Goal: Communication & Community: Share content

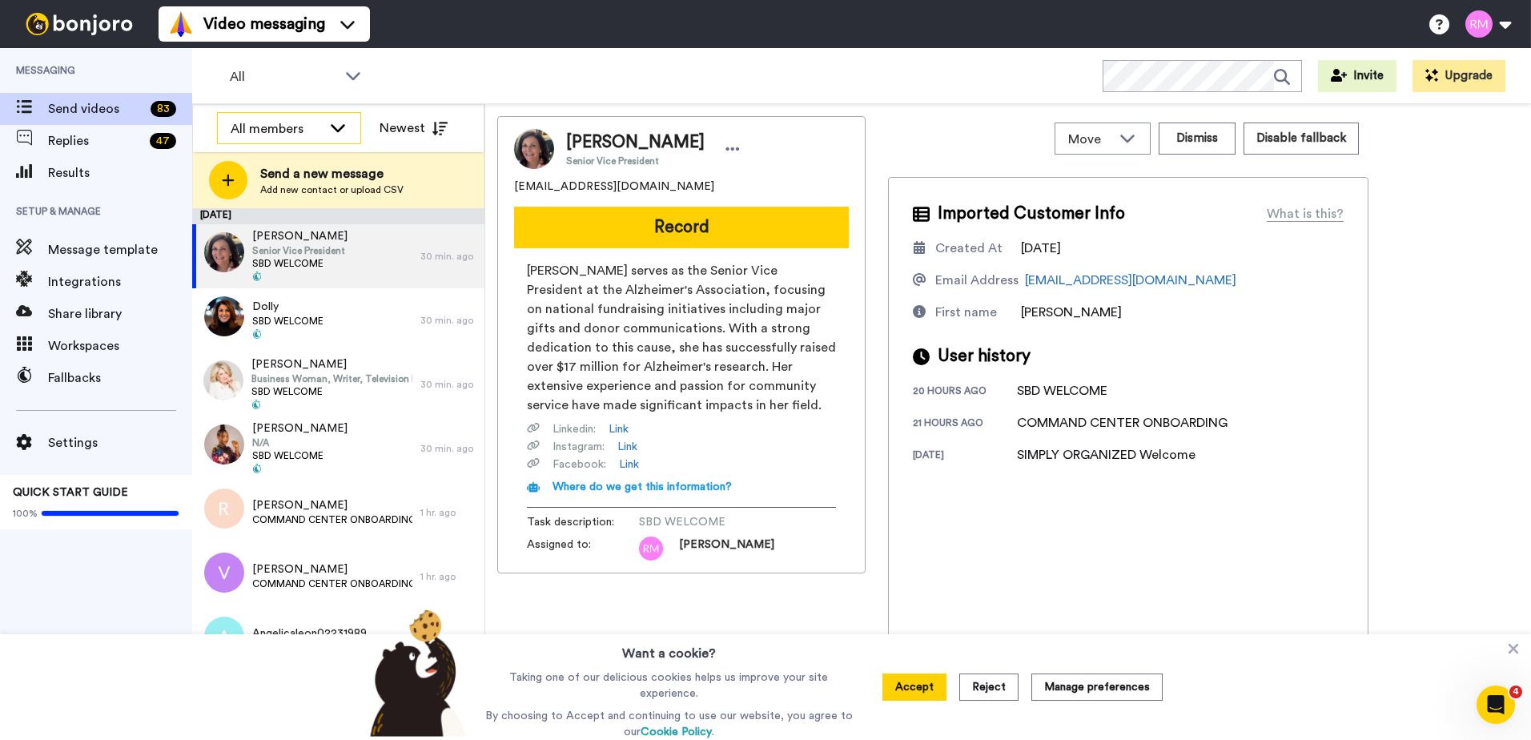
click at [339, 123] on icon at bounding box center [337, 127] width 19 height 16
click at [345, 77] on icon at bounding box center [353, 75] width 19 height 16
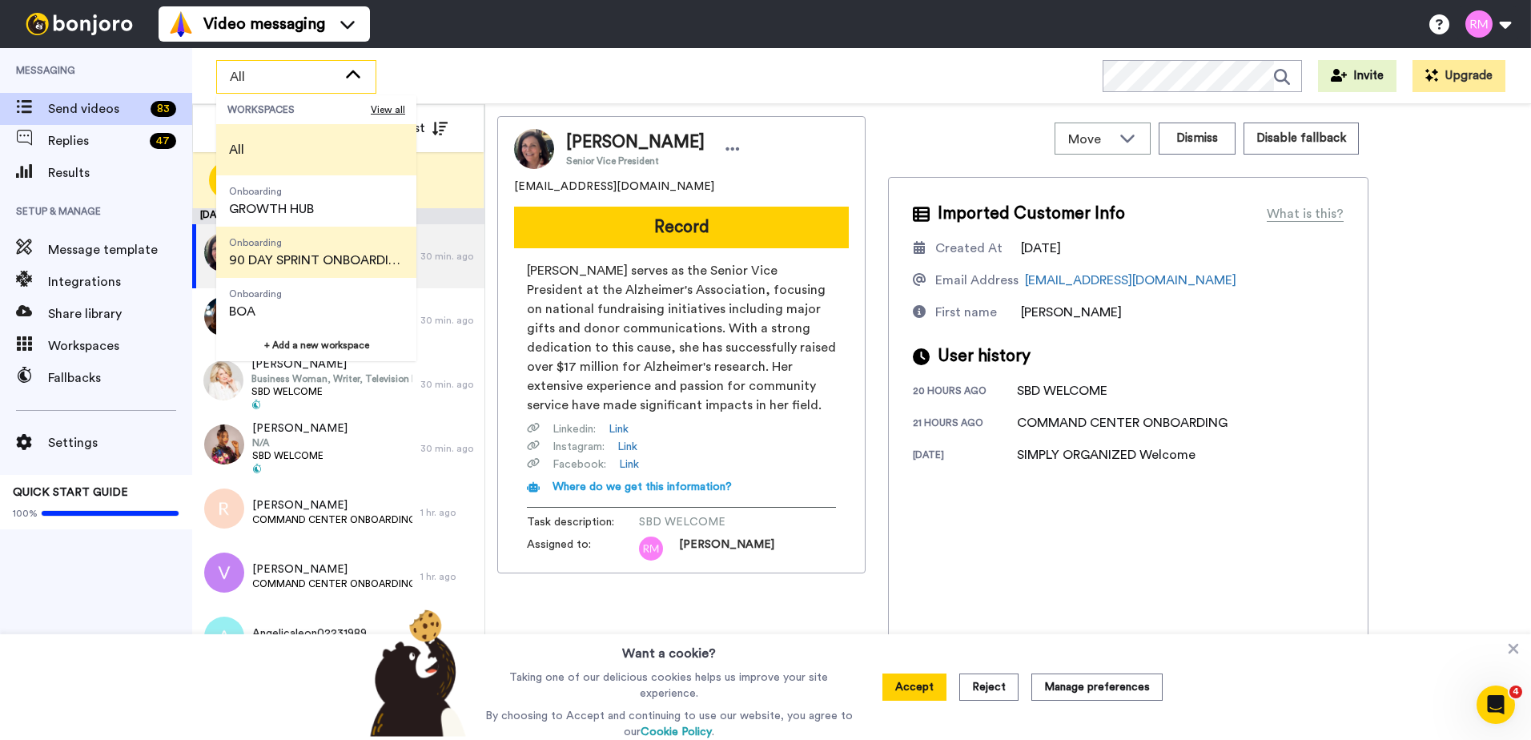
scroll to position [205, 0]
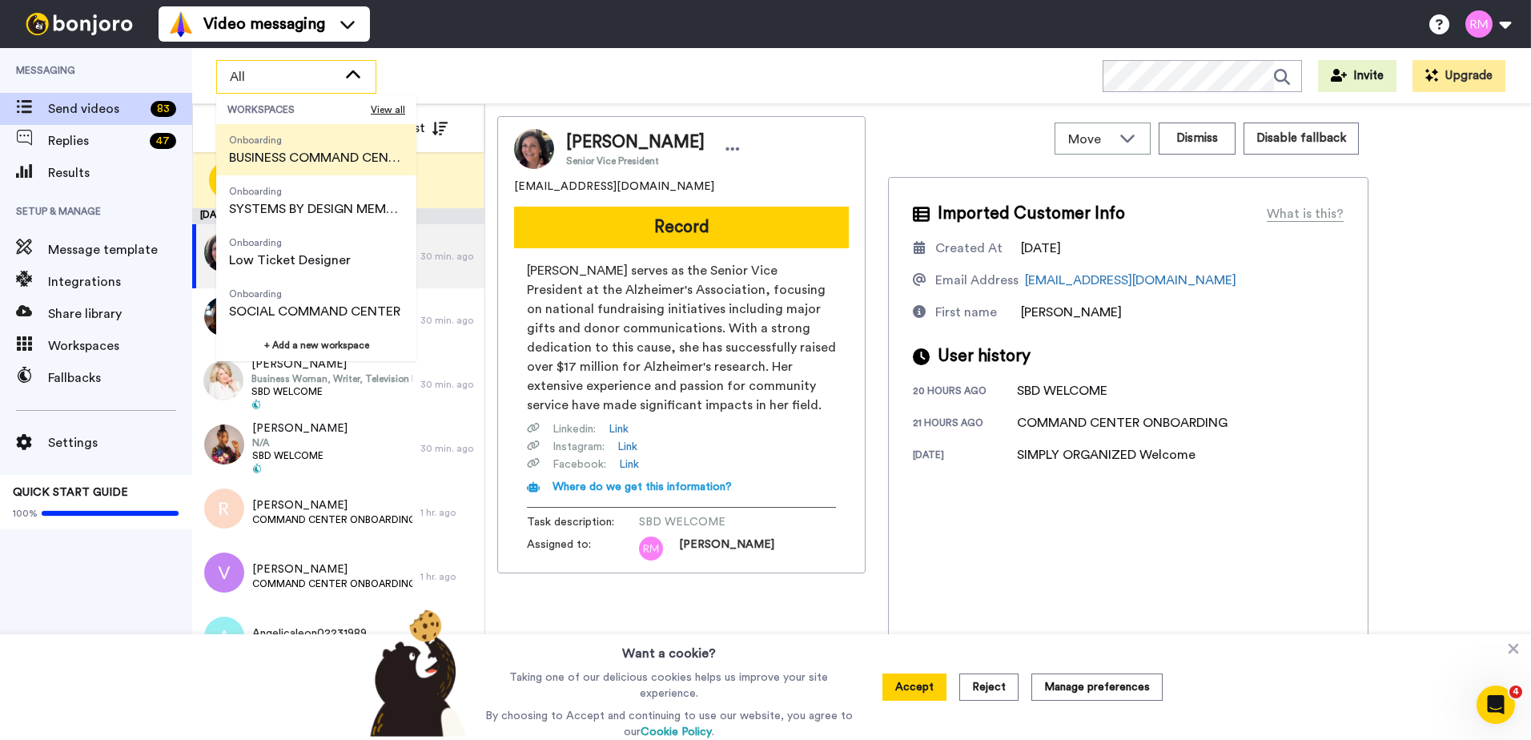
click at [337, 155] on span "BUSINESS COMMAND CENTER" at bounding box center [316, 157] width 175 height 19
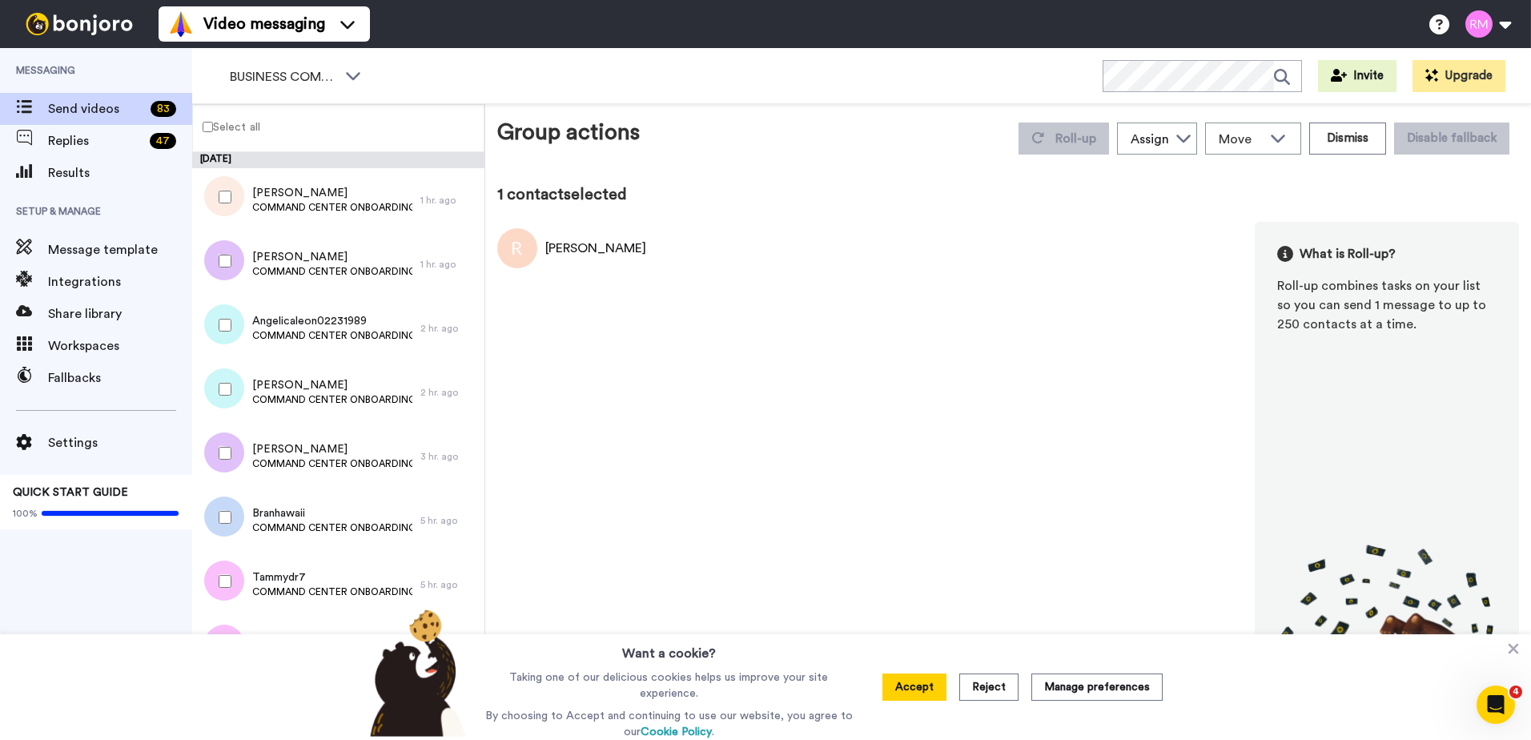
click at [207, 120] on label "Select all" at bounding box center [226, 126] width 67 height 19
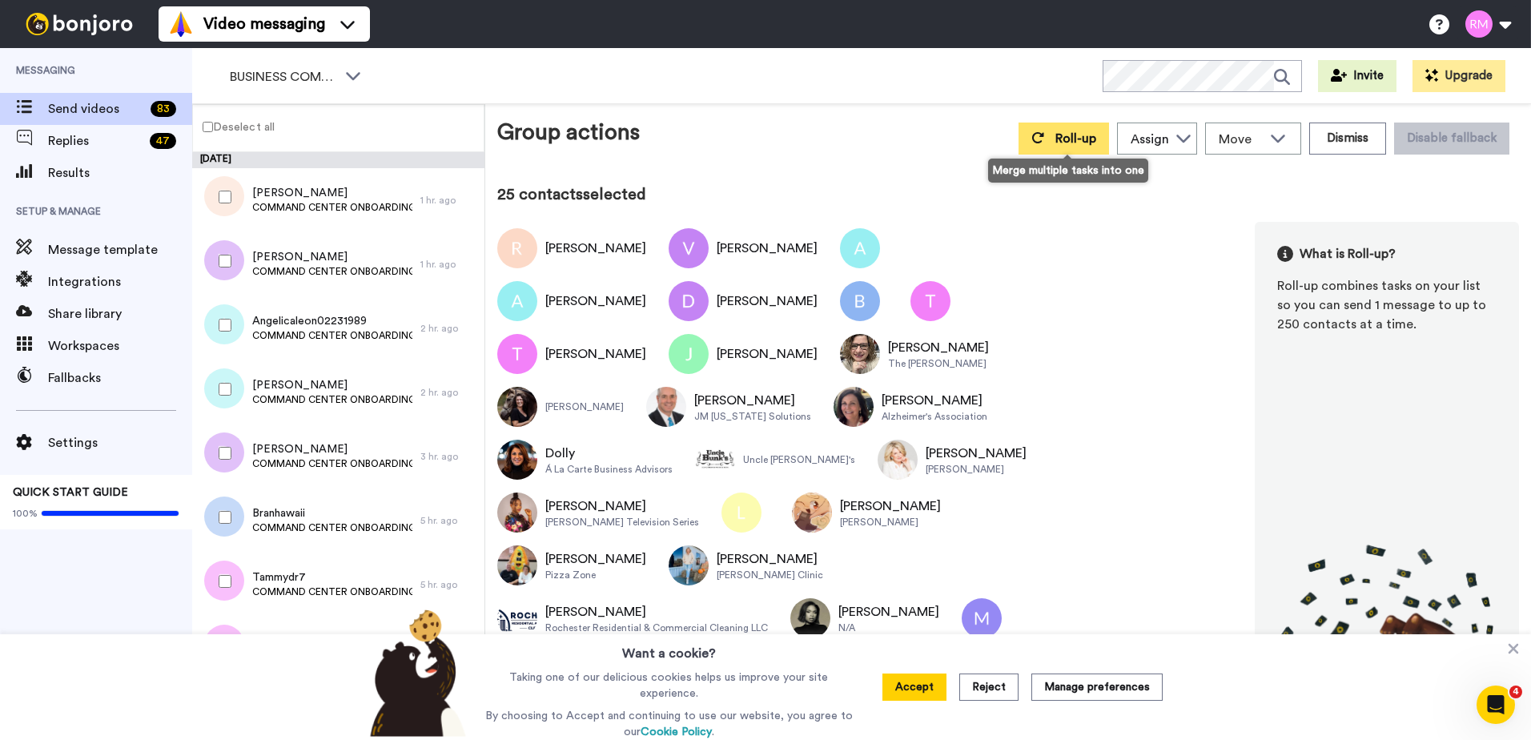
click at [1059, 146] on button "Roll-up" at bounding box center [1064, 139] width 91 height 32
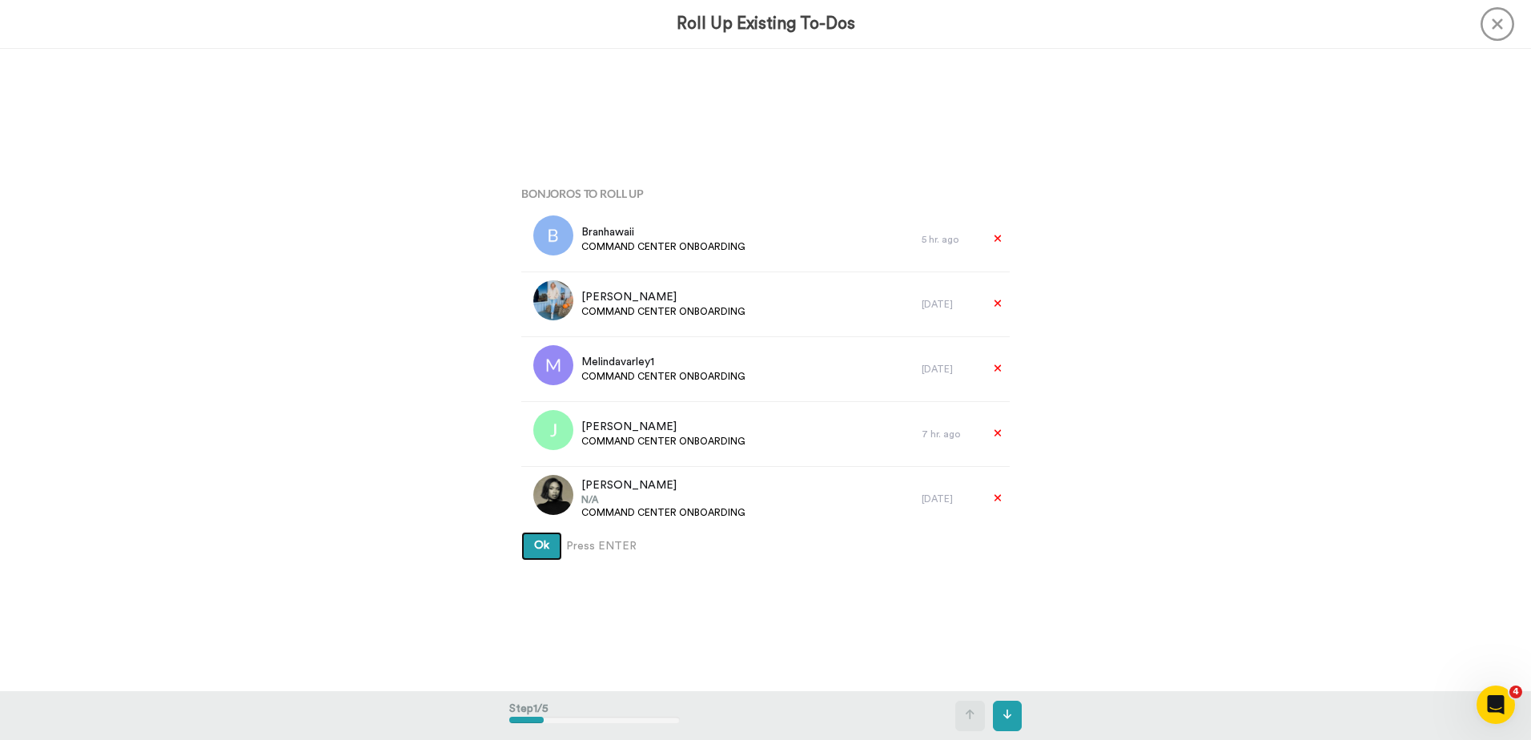
click at [535, 549] on span "Ok" at bounding box center [541, 545] width 15 height 11
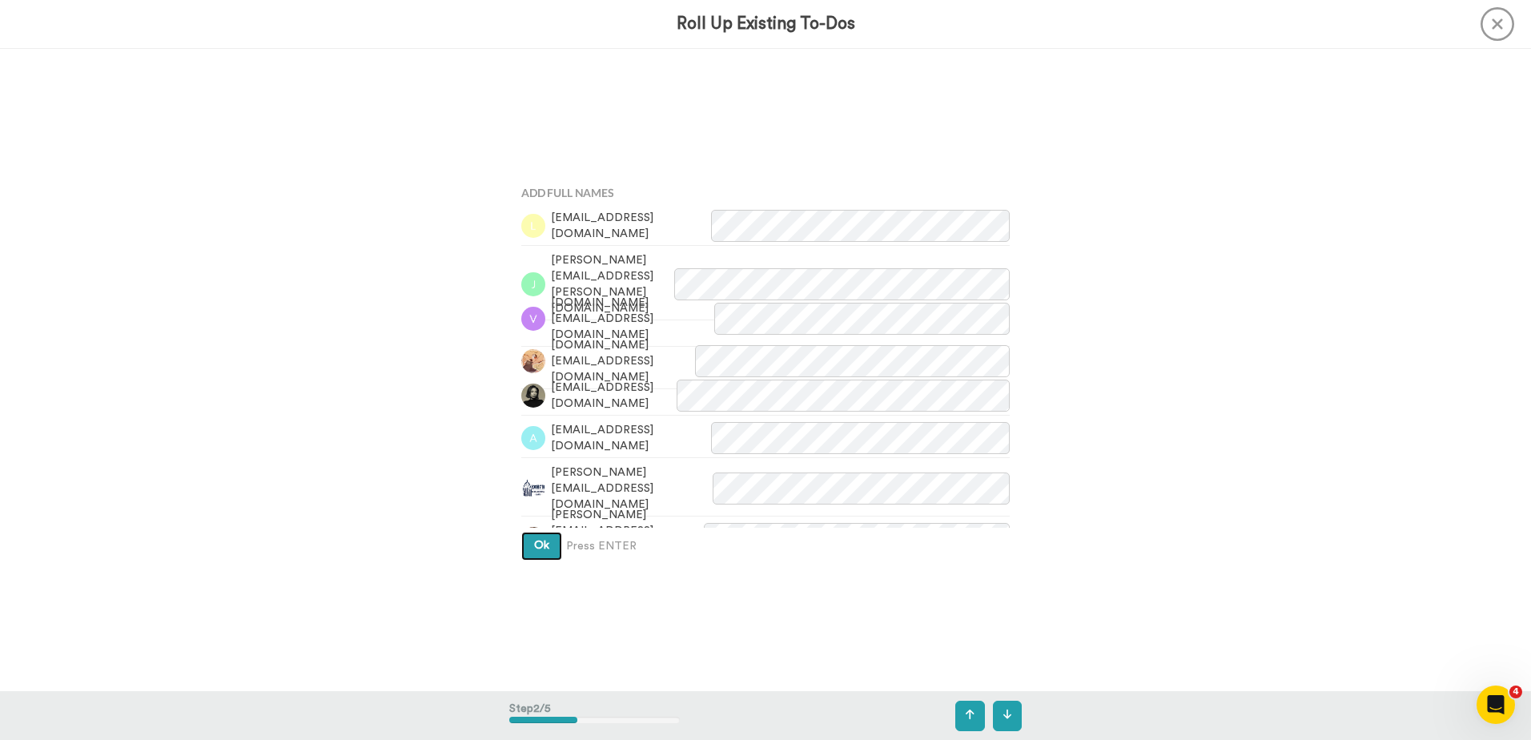
click at [535, 549] on span "Ok" at bounding box center [541, 545] width 15 height 11
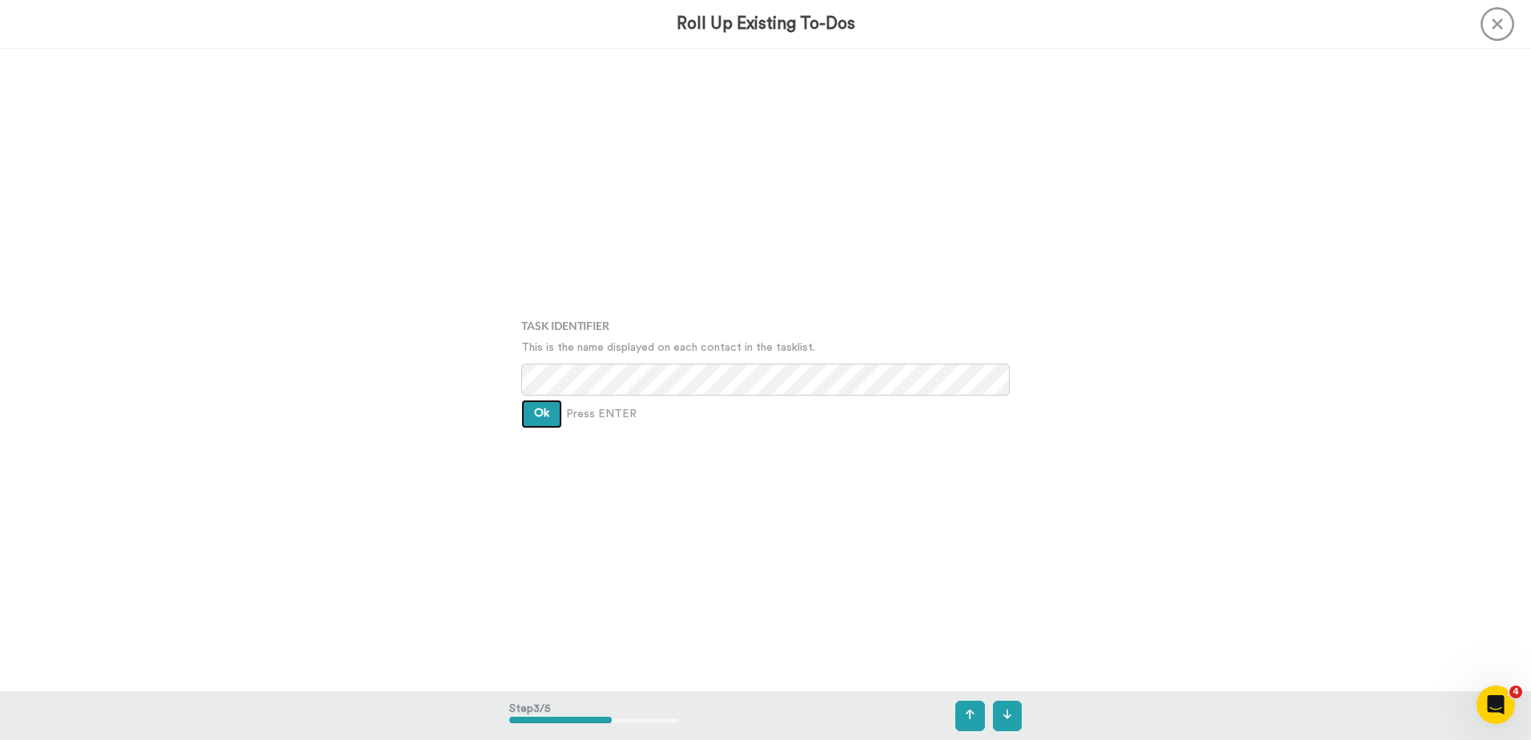
click at [545, 415] on button "Ok" at bounding box center [541, 414] width 41 height 29
click at [548, 406] on button "Ok" at bounding box center [541, 402] width 41 height 29
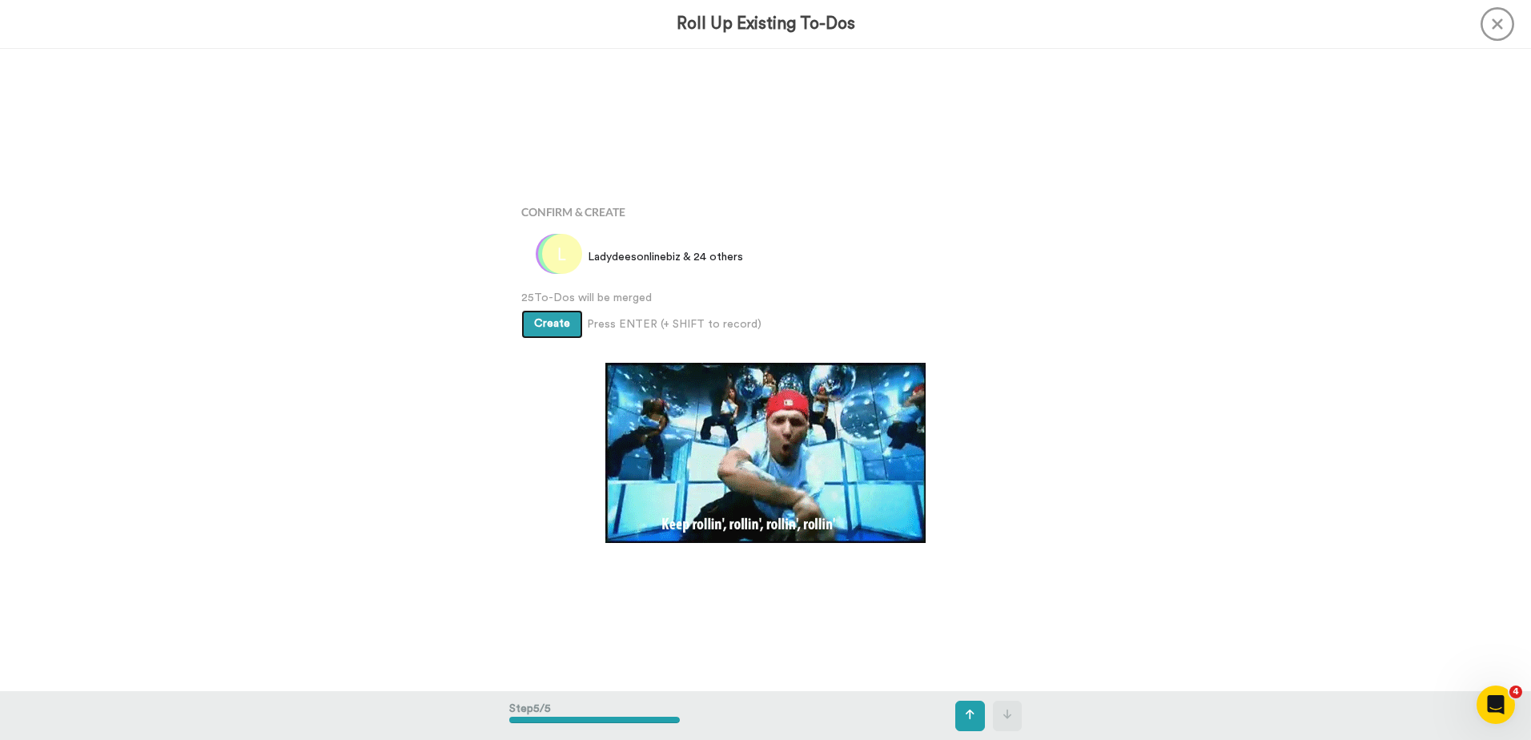
scroll to position [2571, 0]
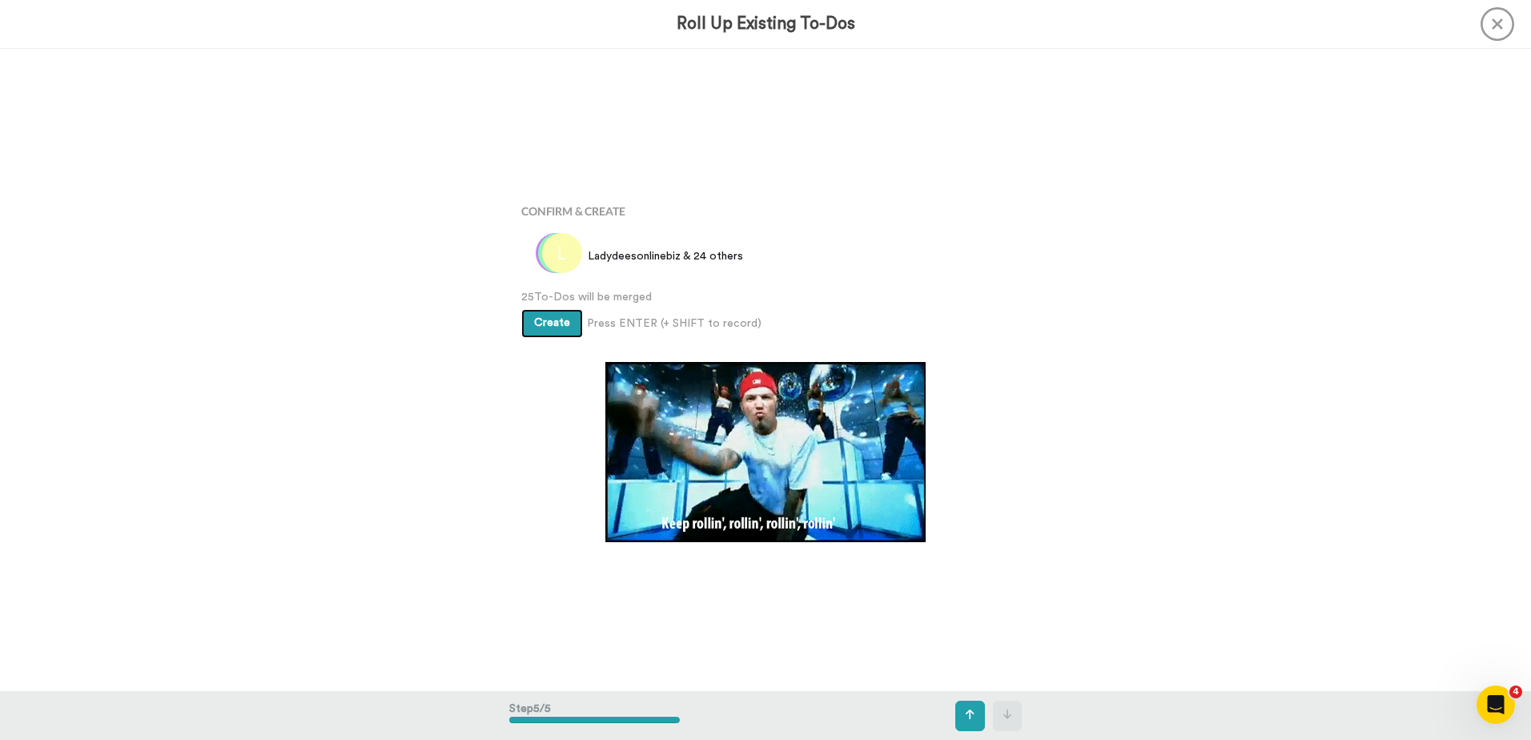
click at [541, 328] on span "Create" at bounding box center [552, 322] width 36 height 11
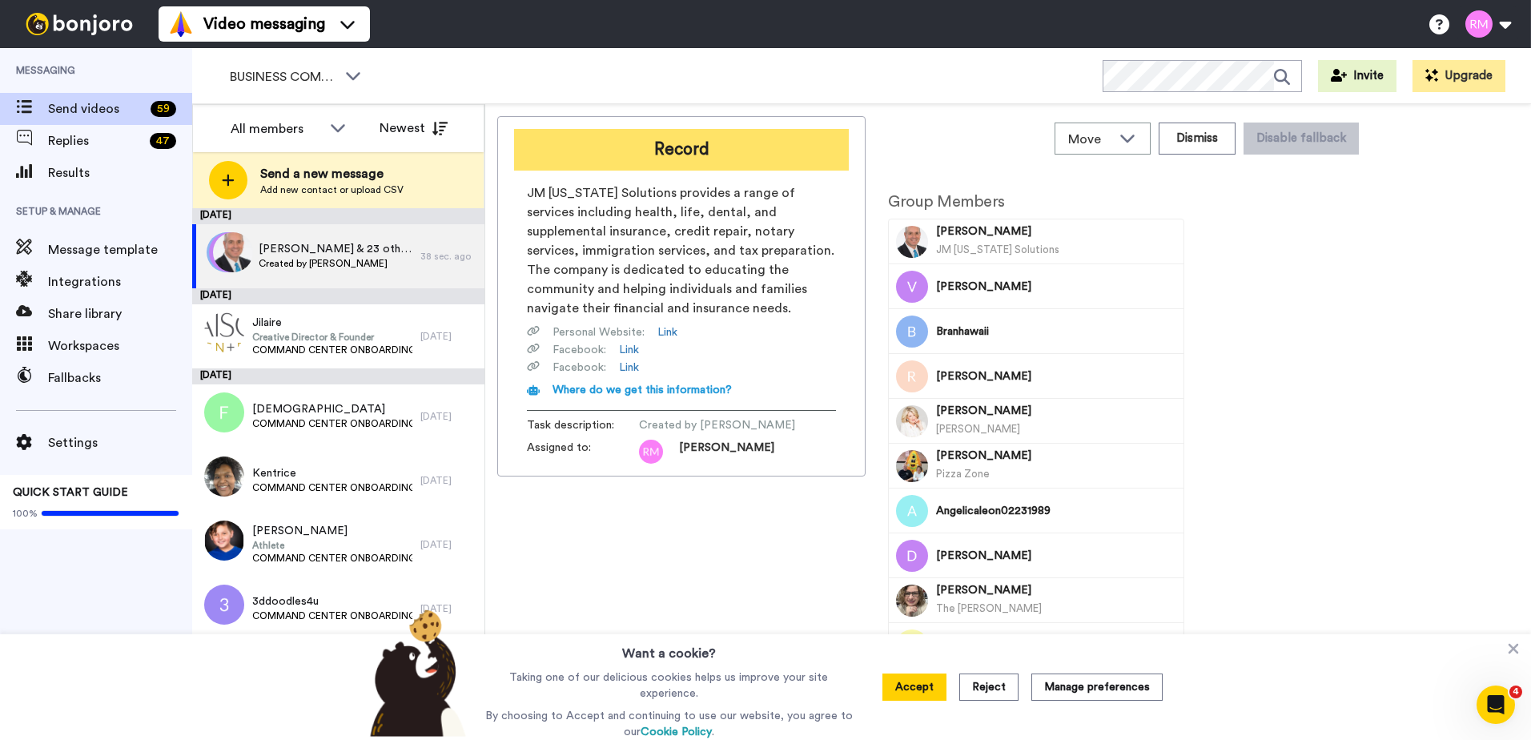
click at [673, 148] on button "Record" at bounding box center [681, 150] width 335 height 42
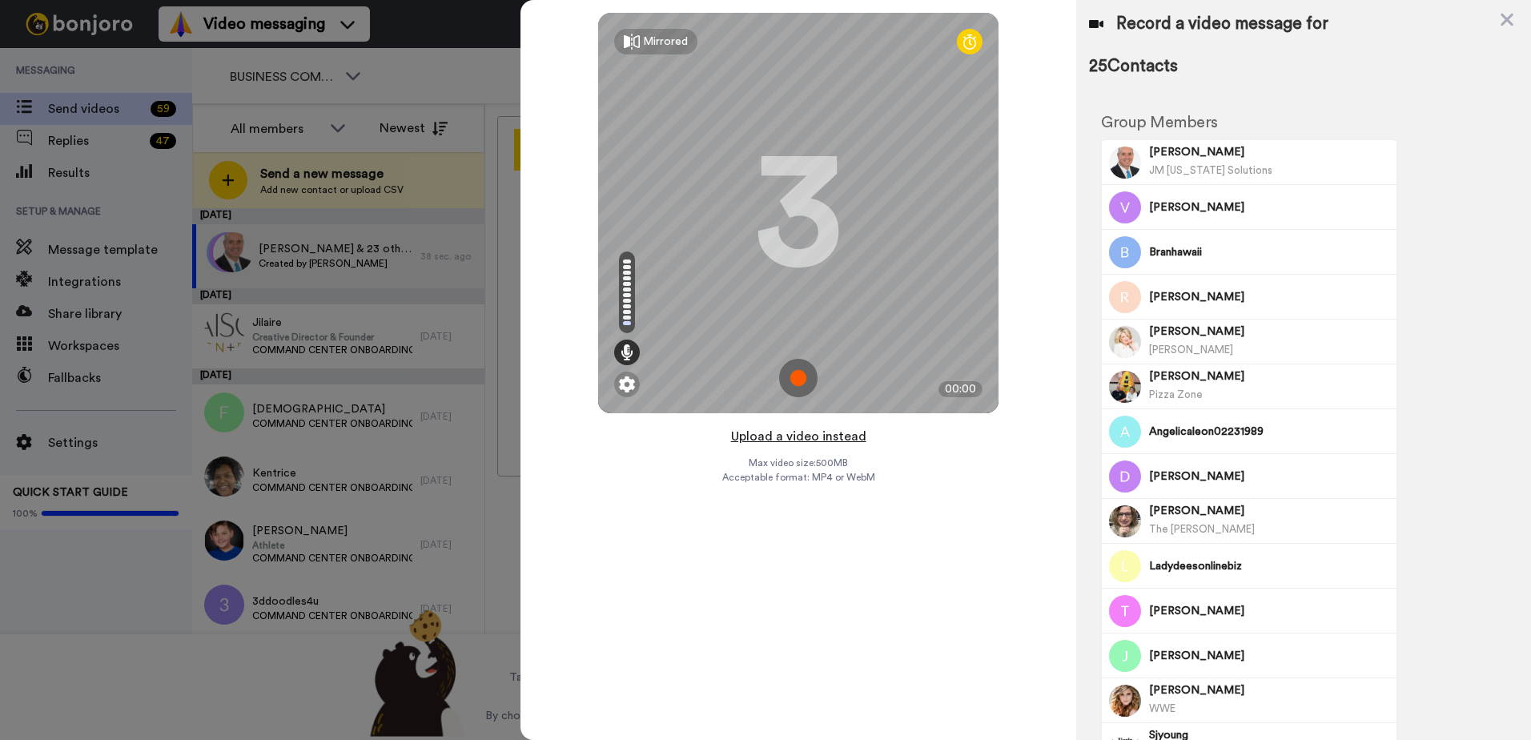
click at [788, 434] on button "Upload a video instead" at bounding box center [798, 436] width 145 height 21
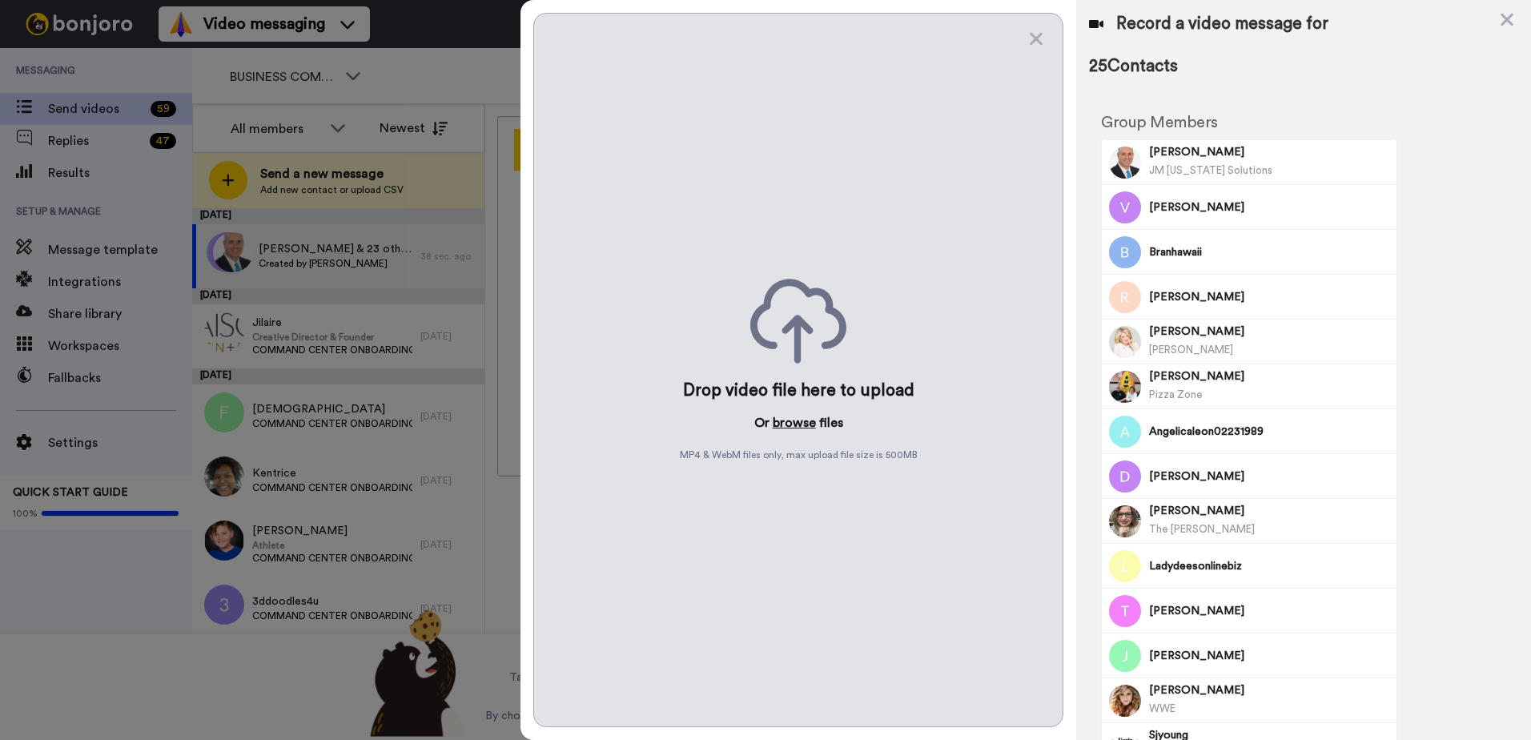
click at [791, 425] on button "browse" at bounding box center [794, 422] width 43 height 19
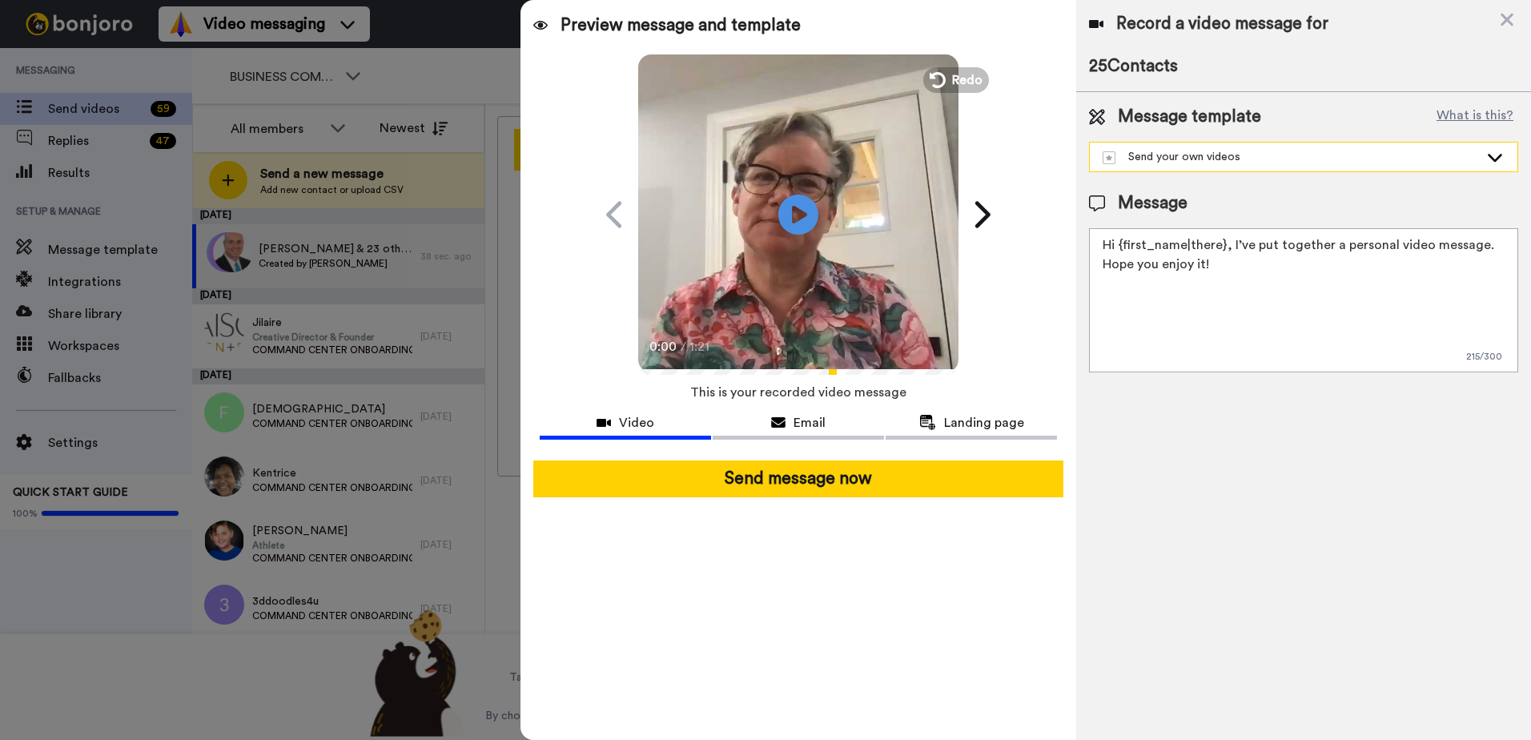
click at [1239, 162] on div "Send your own videos" at bounding box center [1291, 157] width 376 height 16
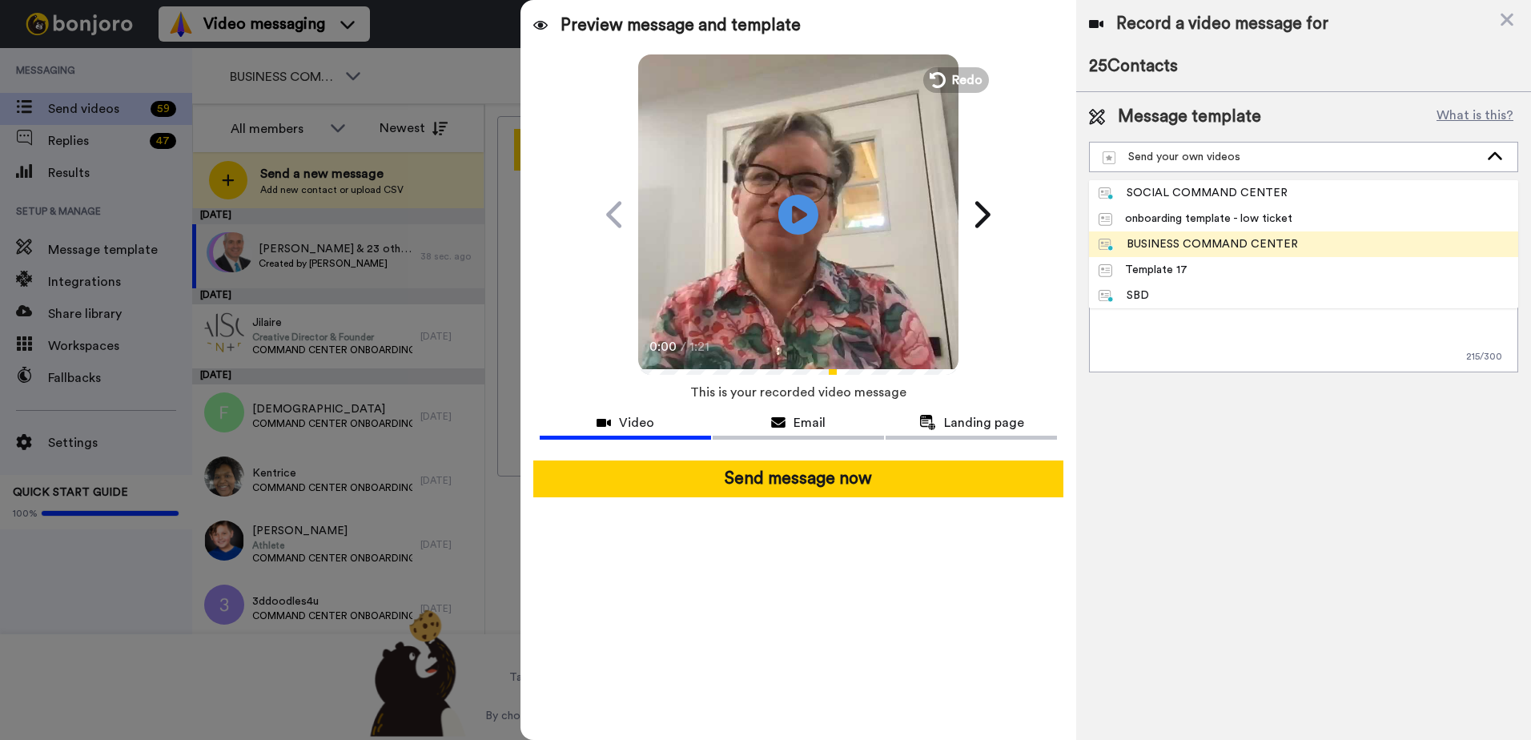
click at [1225, 240] on div "BUSINESS COMMAND CENTER" at bounding box center [1198, 244] width 199 height 16
type textarea "Hi {first_name|there}, I recorded a message for you, check it out! I am so exci…"
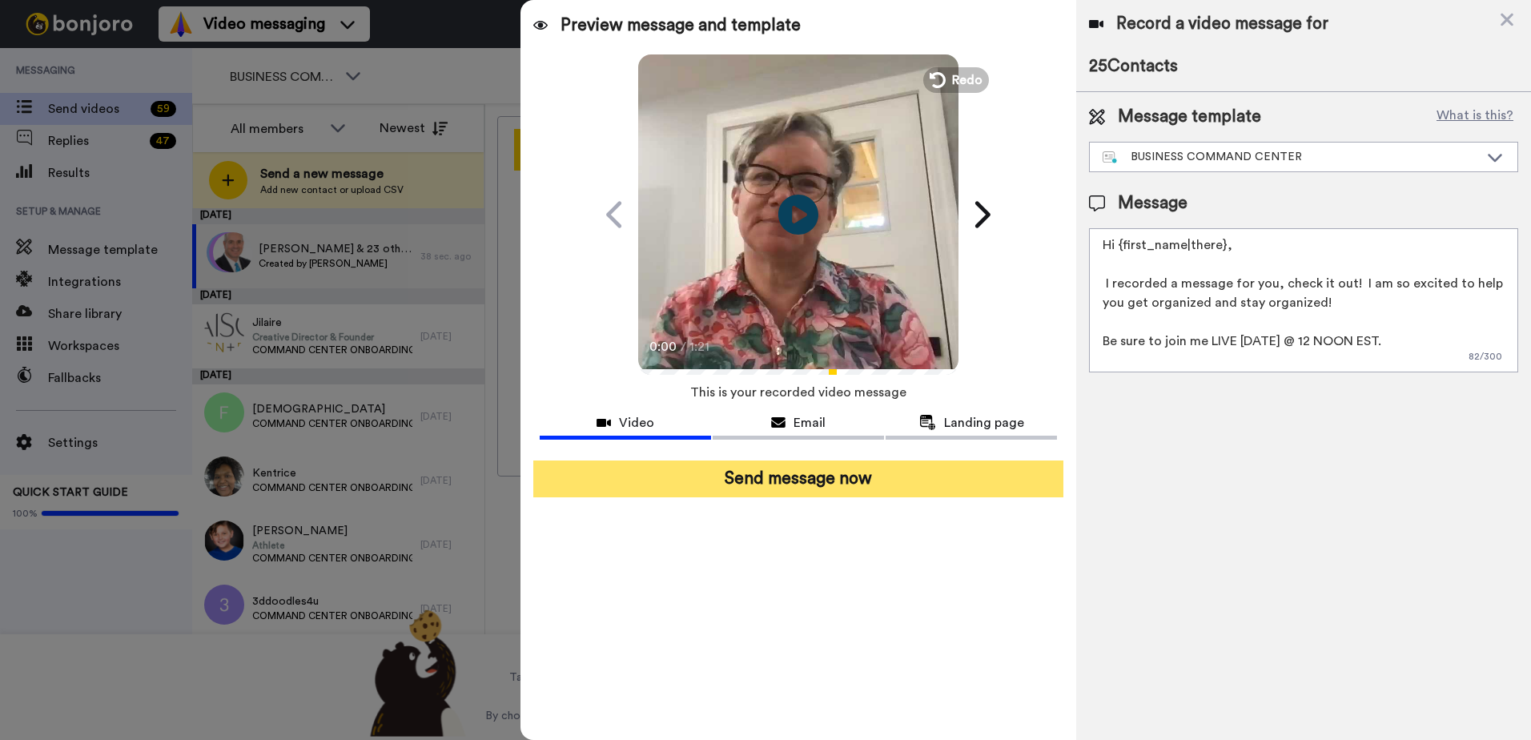
click at [791, 488] on button "Send message now" at bounding box center [798, 479] width 530 height 37
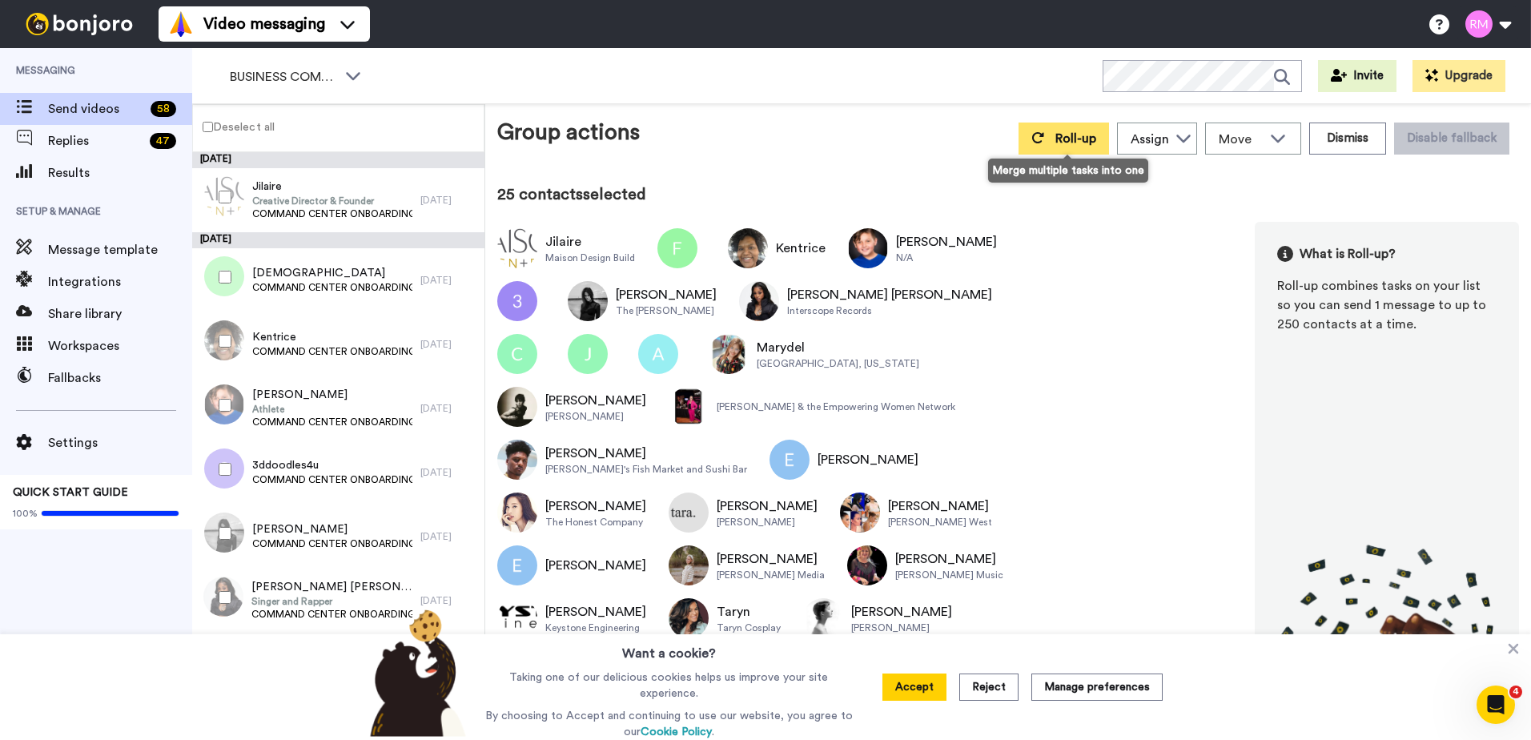
click at [1044, 143] on icon at bounding box center [1038, 137] width 13 height 13
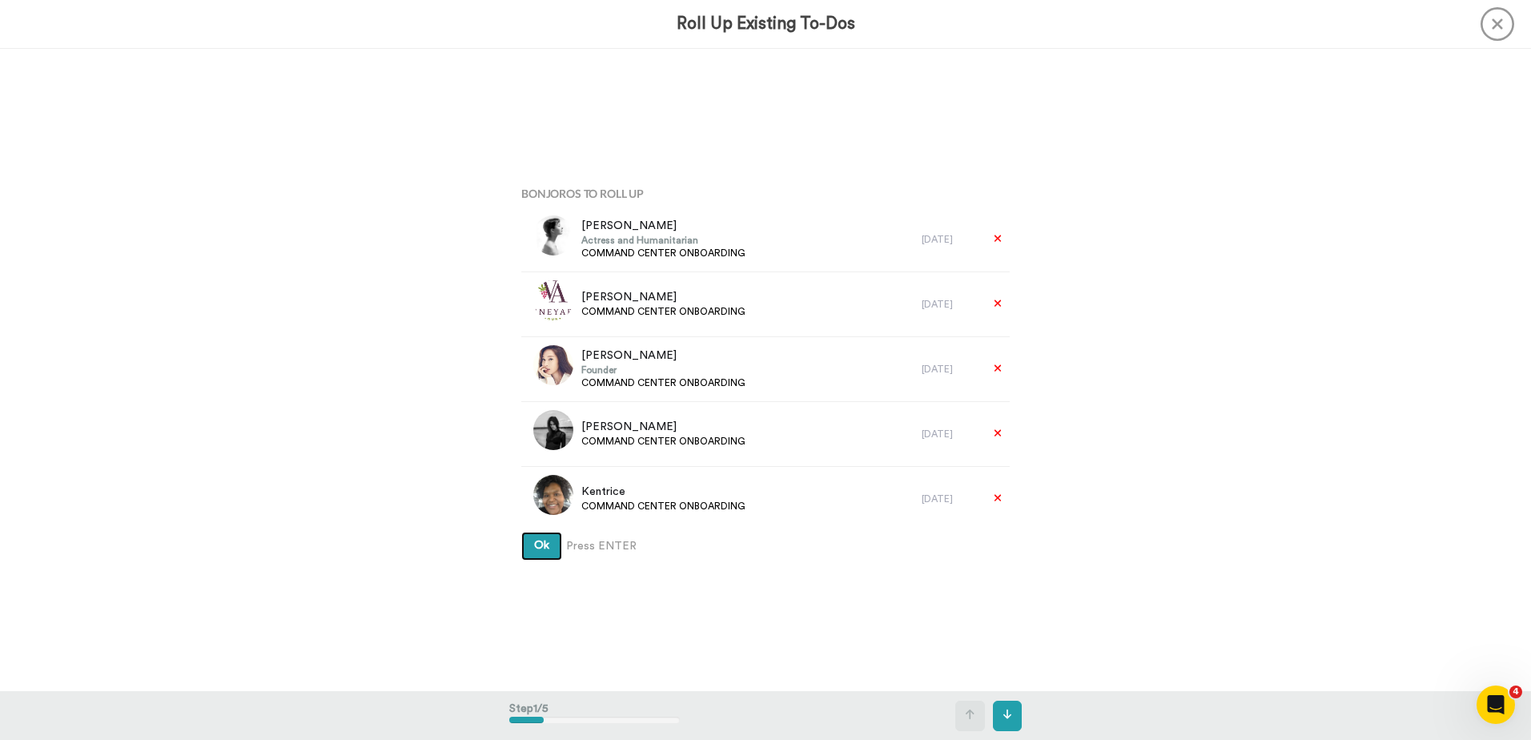
click at [539, 545] on span "Ok" at bounding box center [541, 545] width 15 height 11
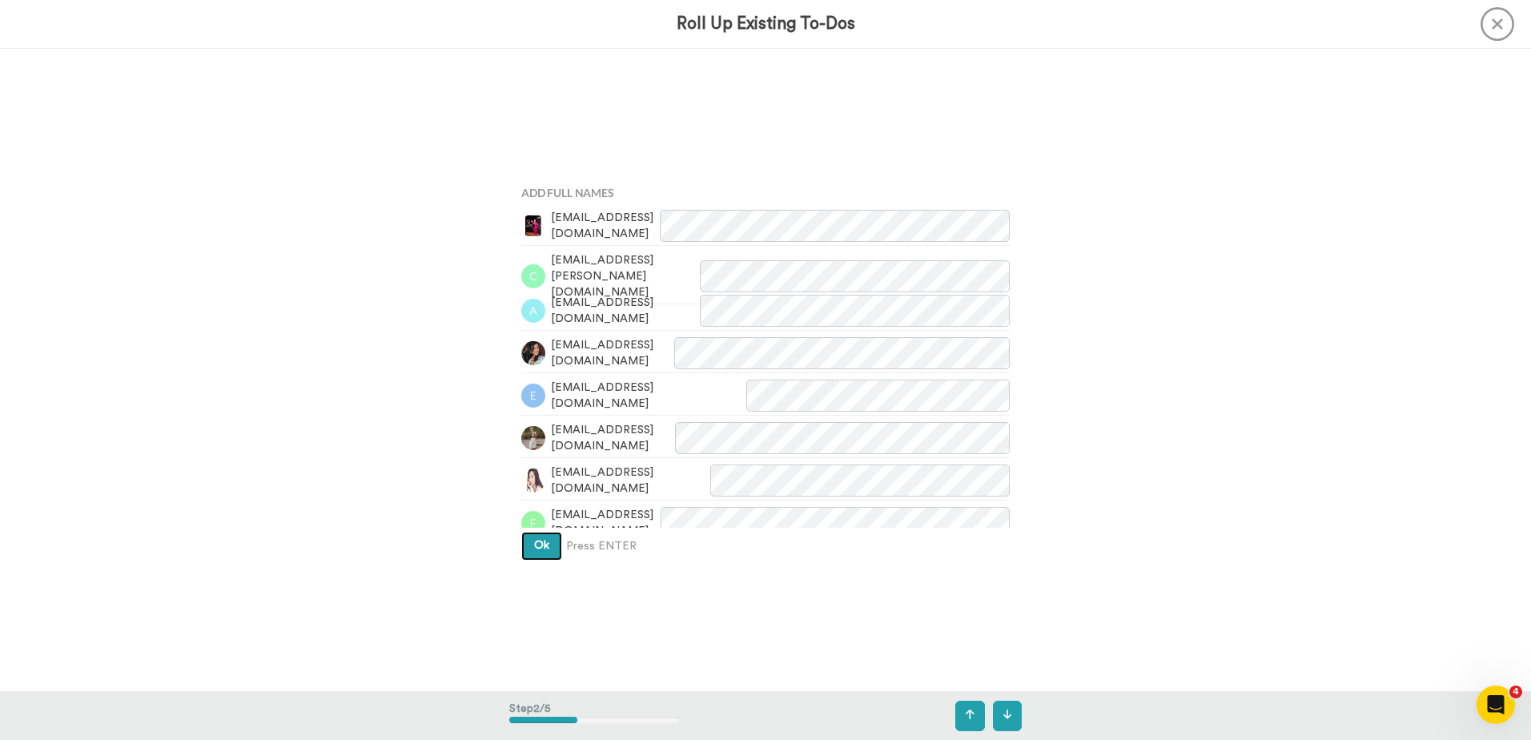
click at [541, 539] on button "Ok" at bounding box center [541, 546] width 41 height 29
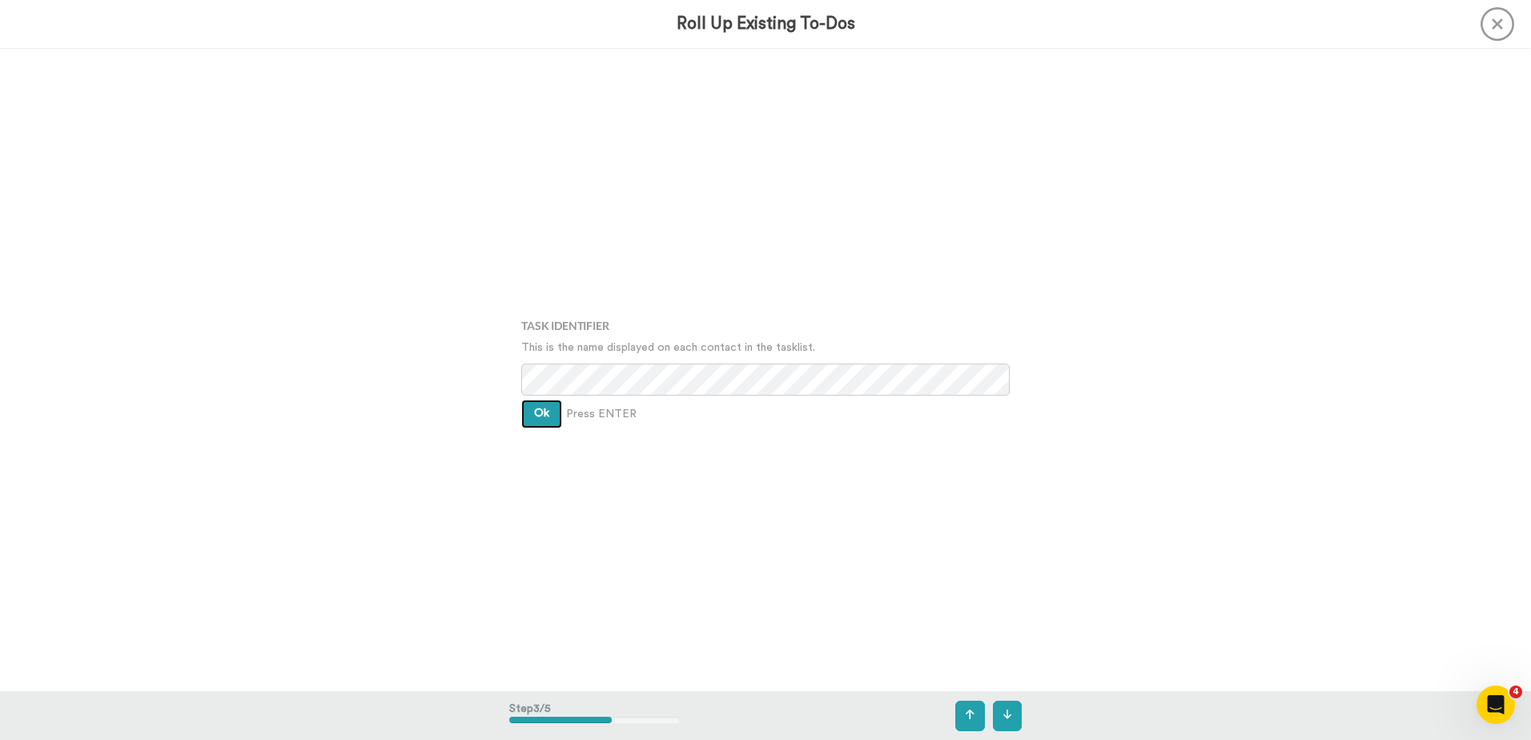
click at [541, 421] on button "Ok" at bounding box center [541, 414] width 41 height 29
click at [543, 408] on button "Ok" at bounding box center [541, 402] width 41 height 29
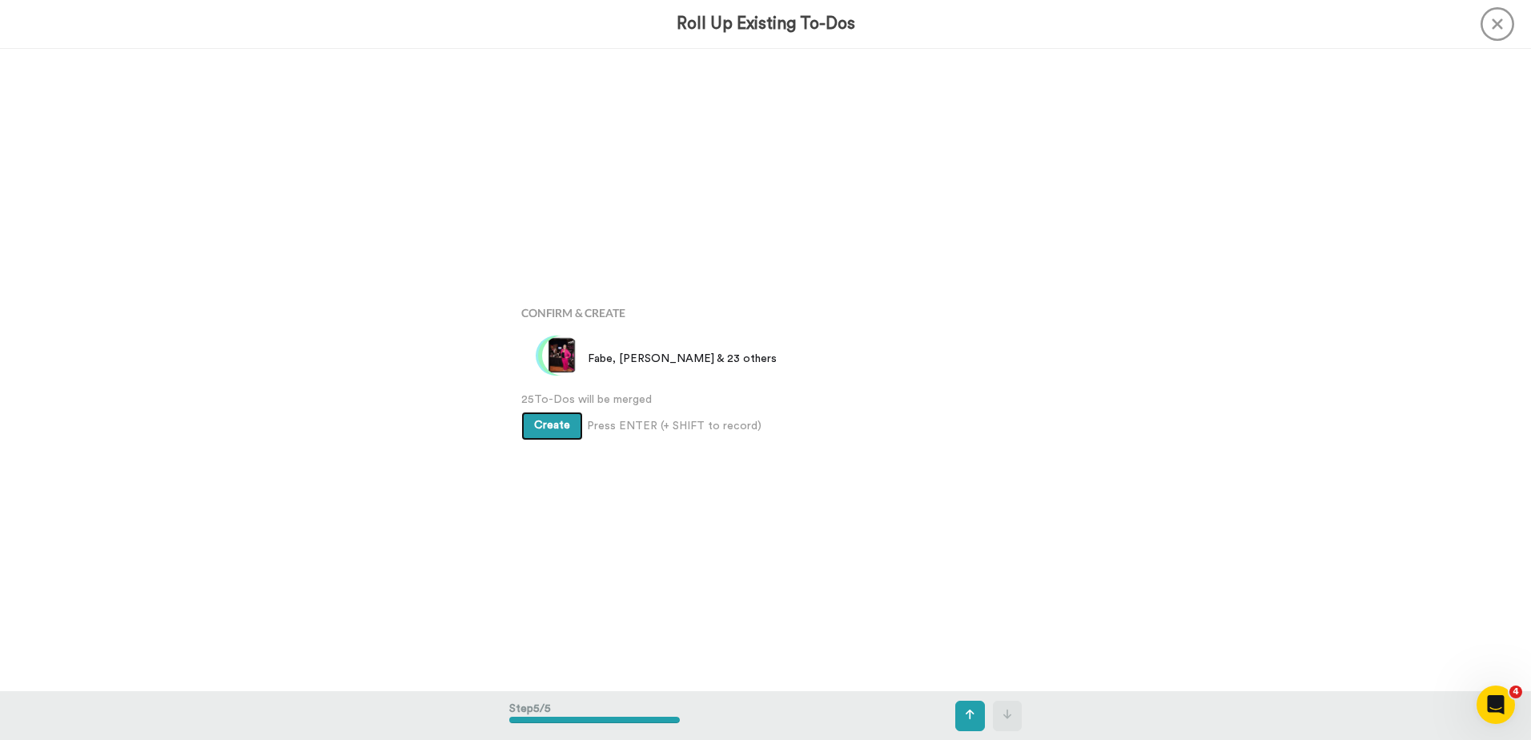
scroll to position [2571, 0]
click at [545, 423] on span "Create" at bounding box center [552, 425] width 36 height 11
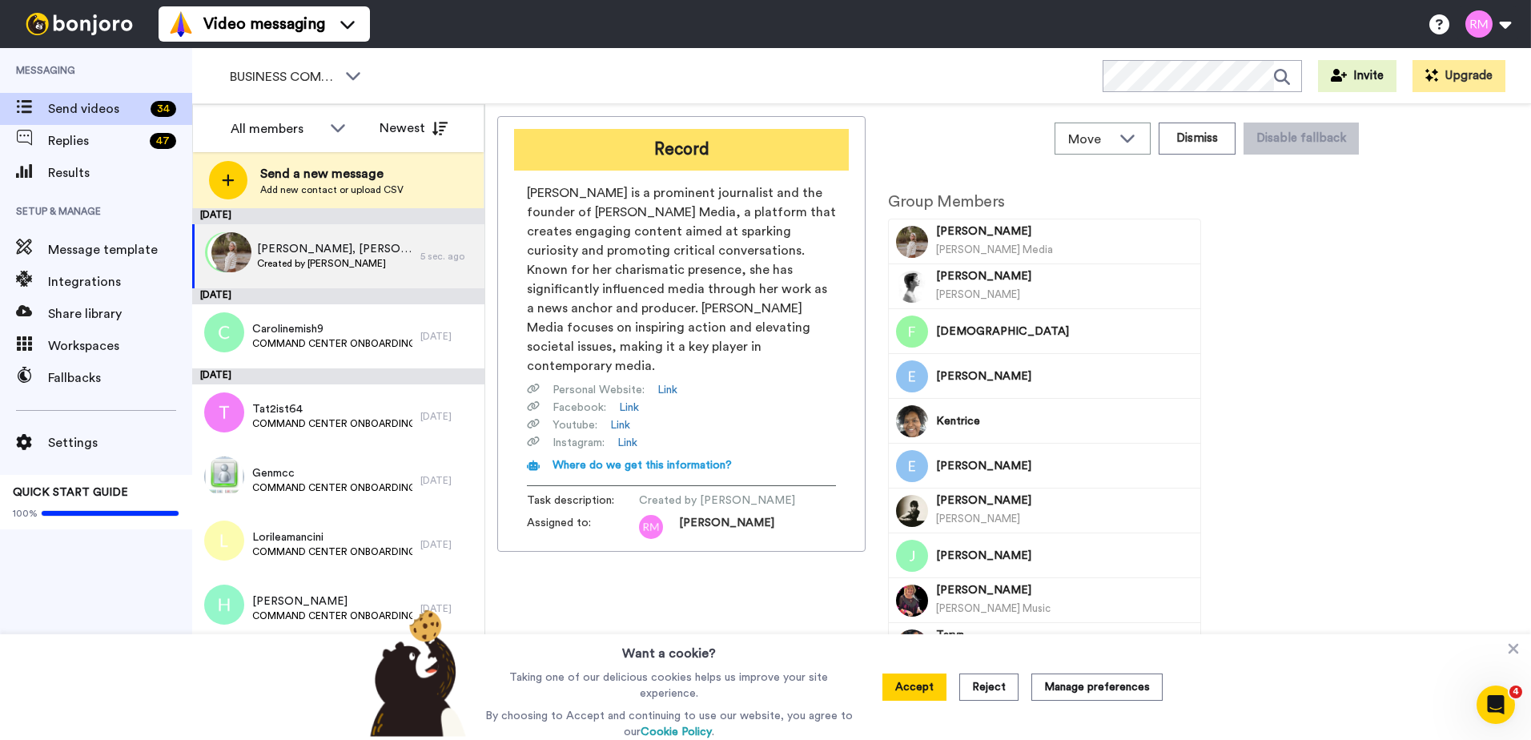
click at [736, 150] on button "Record" at bounding box center [681, 150] width 335 height 42
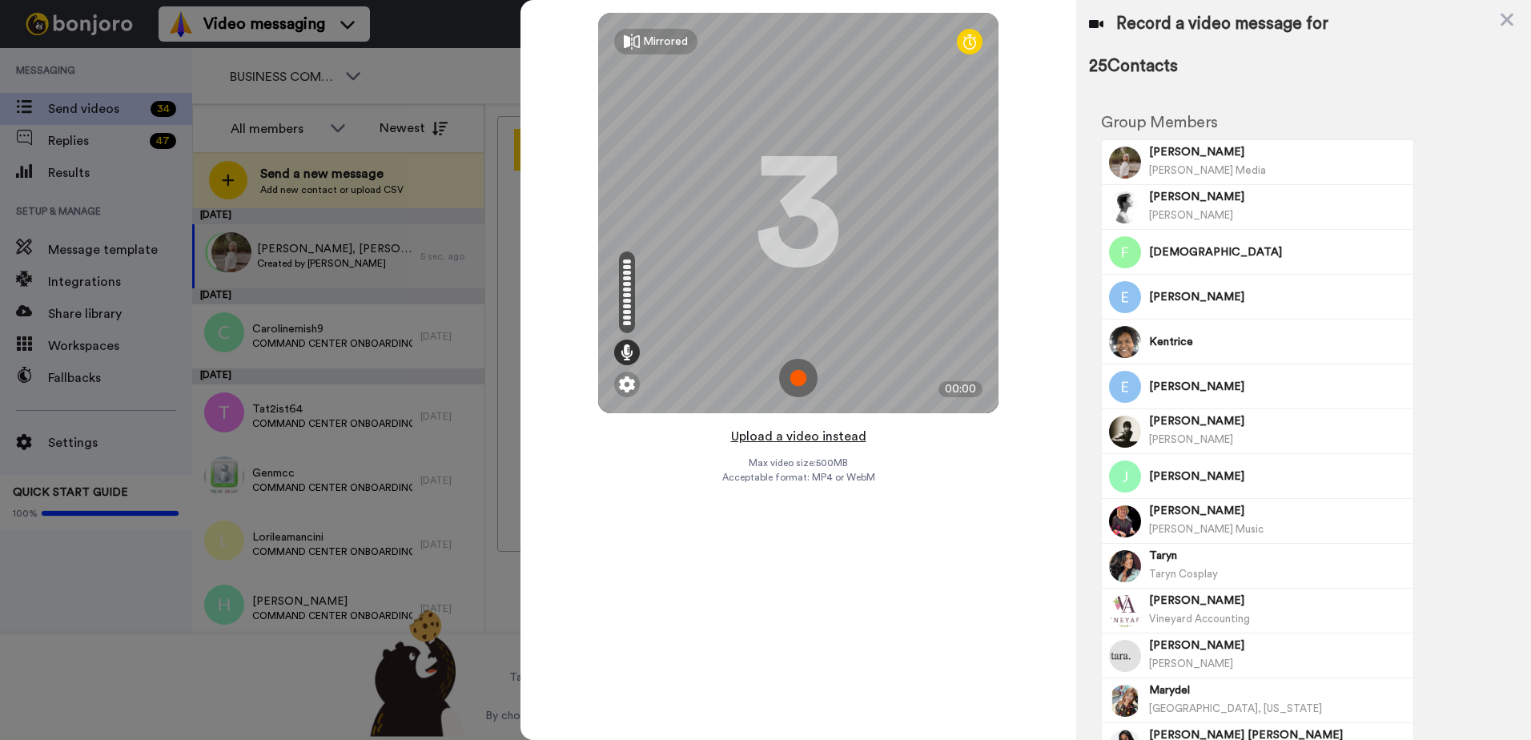
click at [803, 436] on button "Upload a video instead" at bounding box center [798, 436] width 145 height 21
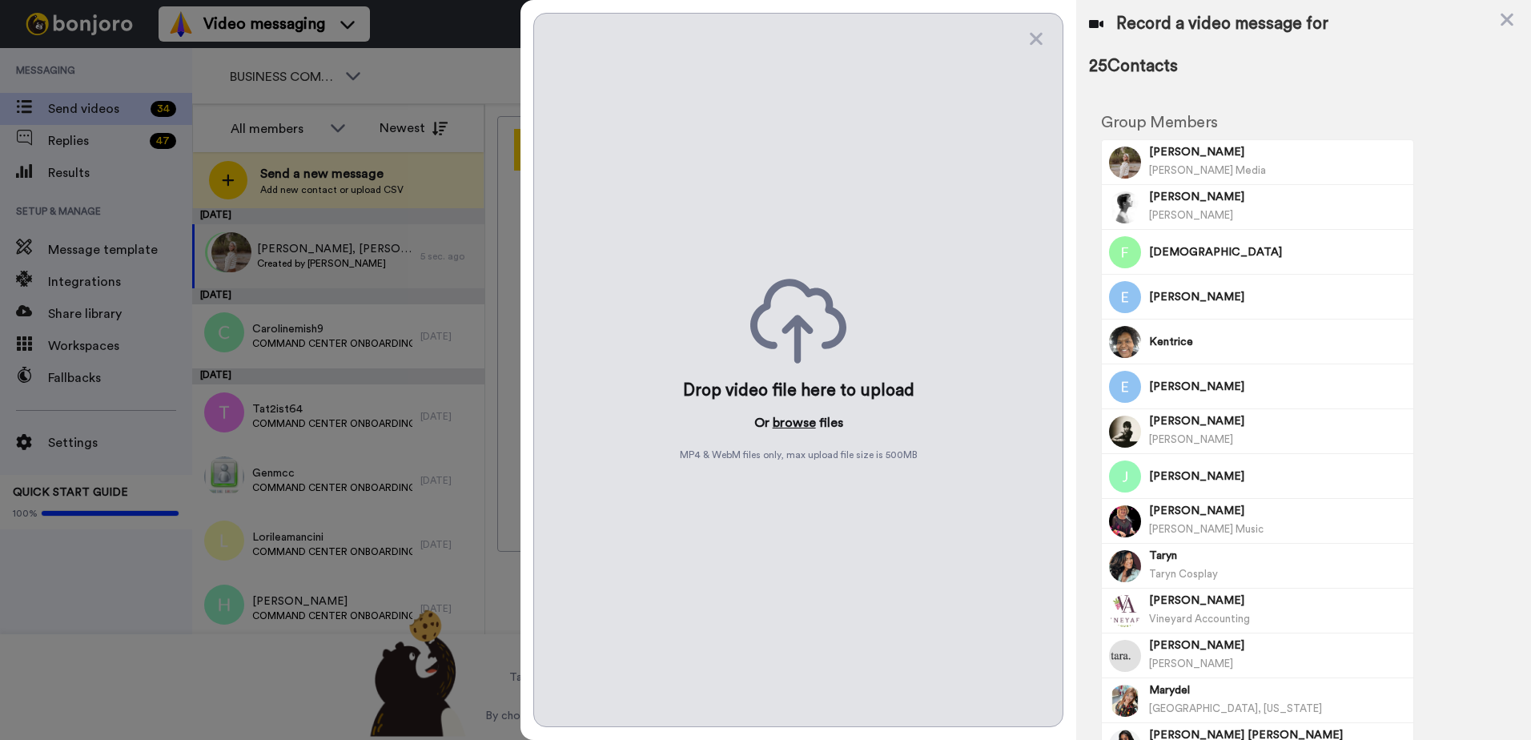
click at [797, 425] on button "browse" at bounding box center [794, 422] width 43 height 19
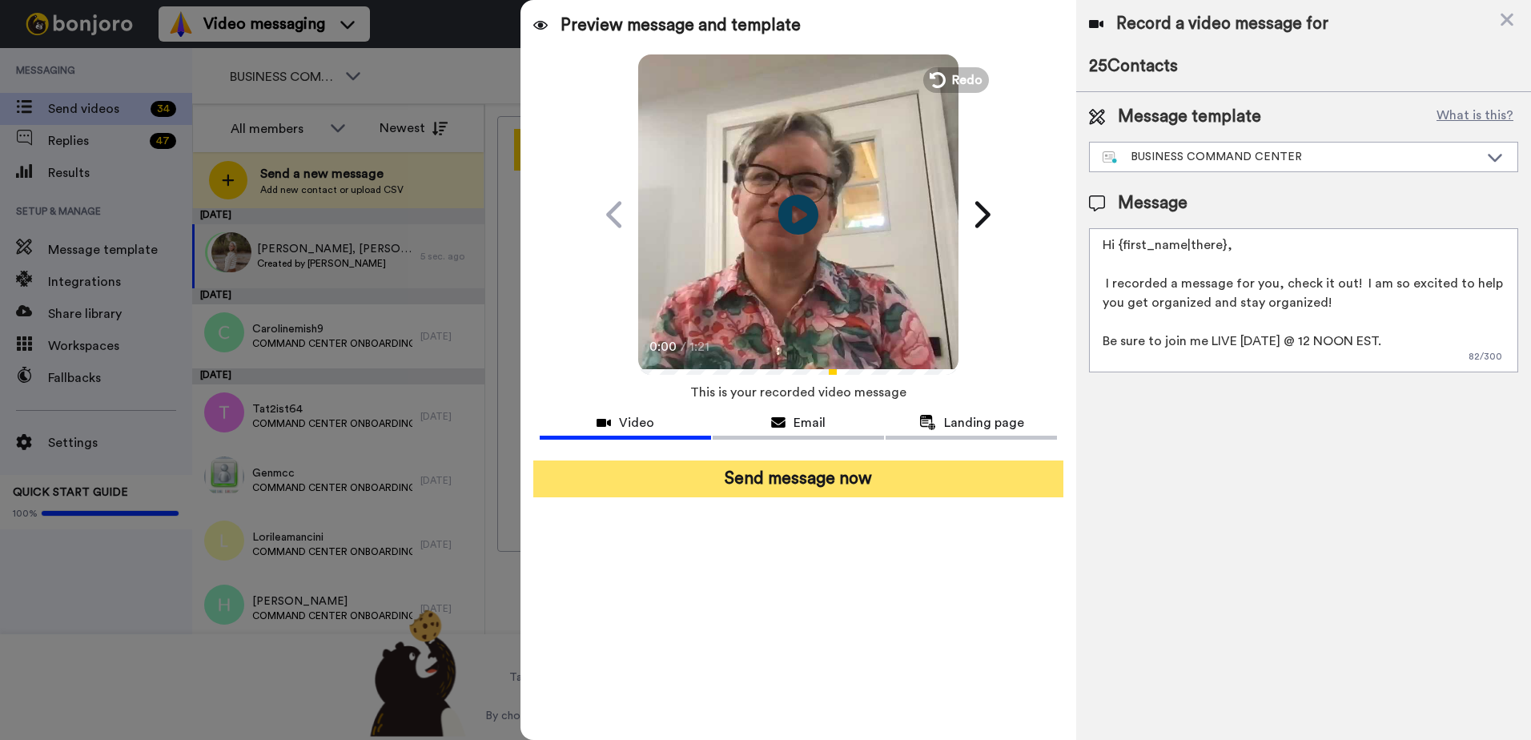
click at [731, 480] on button "Send message now" at bounding box center [798, 479] width 530 height 37
